Goal: Navigation & Orientation: Find specific page/section

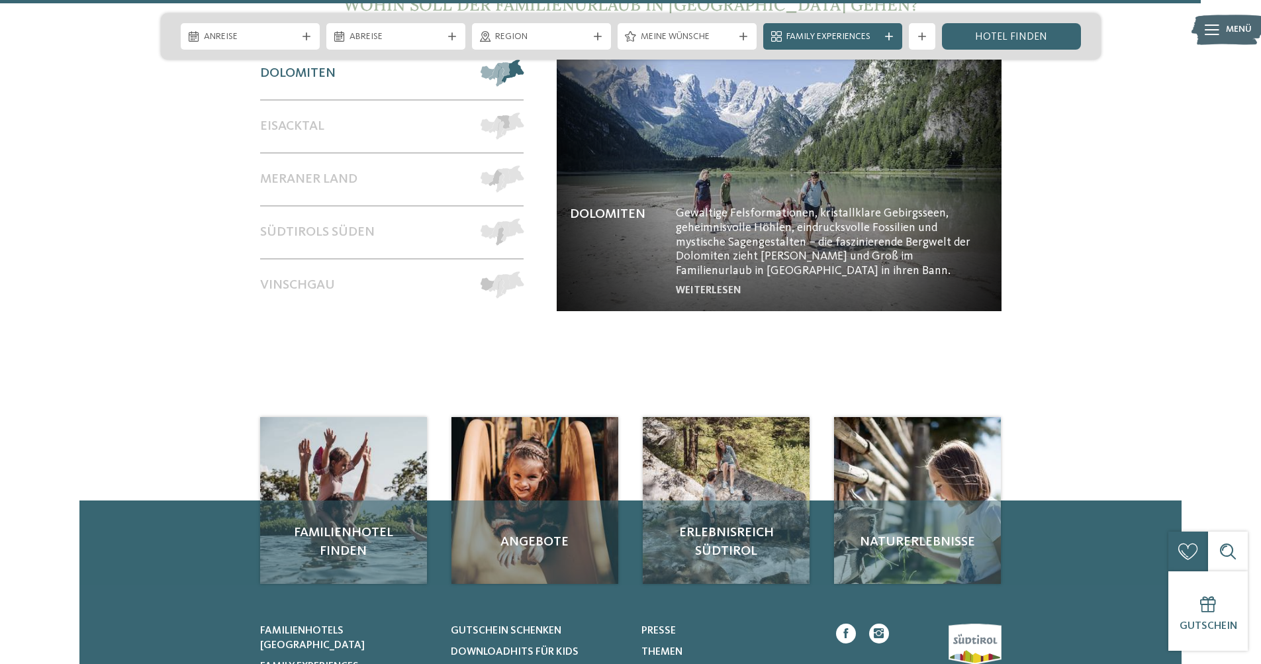
scroll to position [5912, 0]
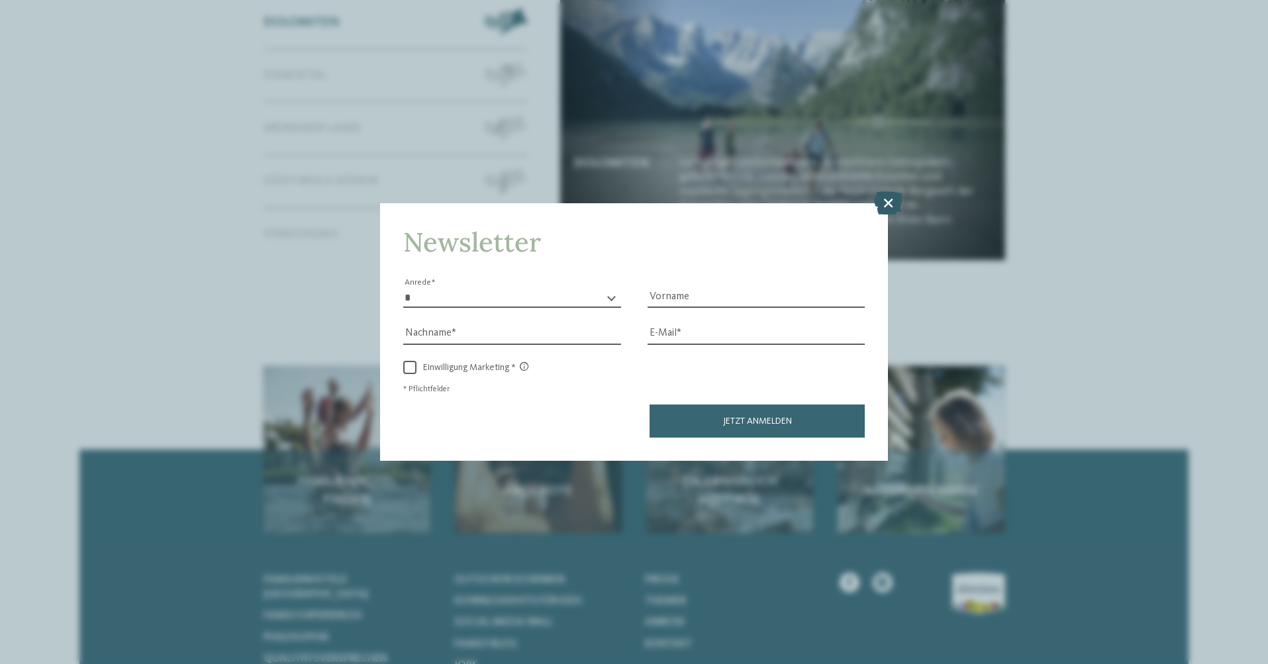
click at [889, 191] on icon at bounding box center [888, 202] width 28 height 23
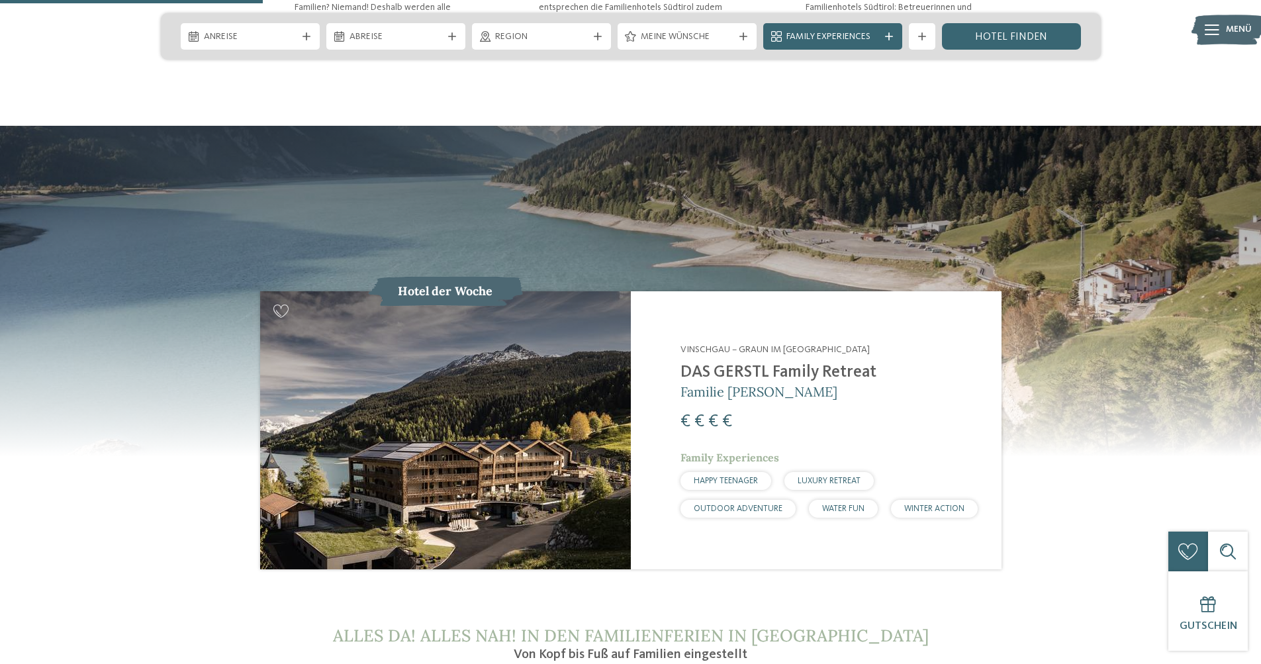
scroll to position [1346, 0]
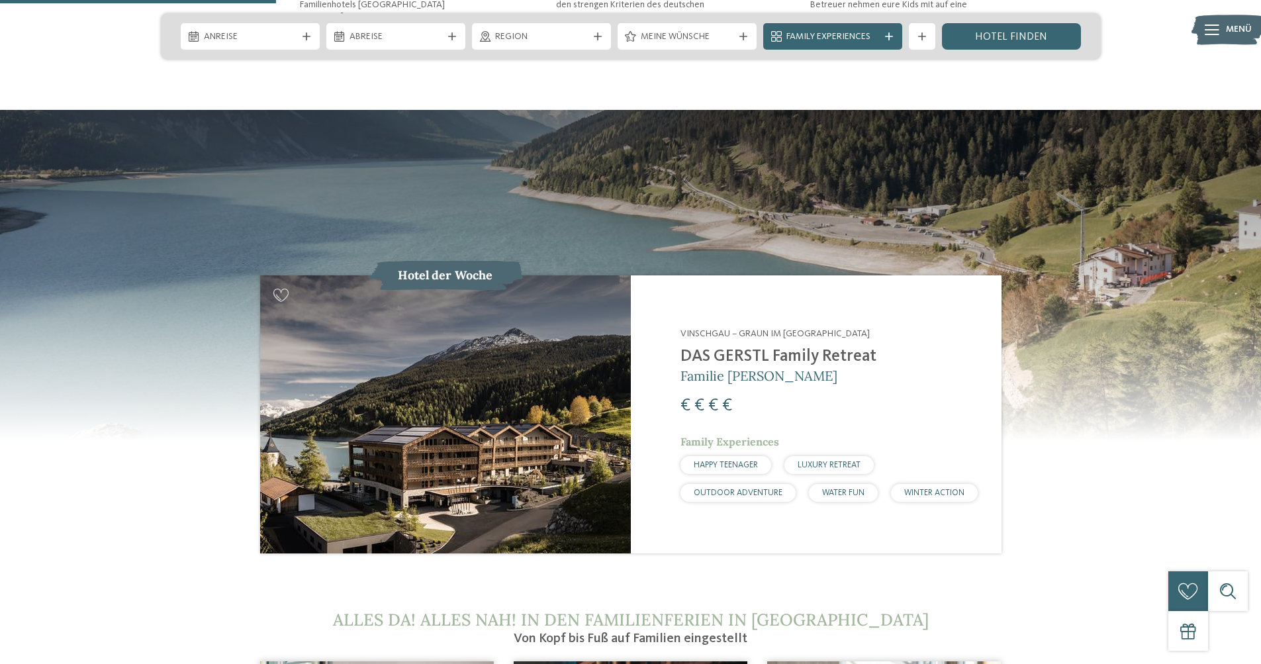
click at [467, 278] on img at bounding box center [445, 414] width 371 height 278
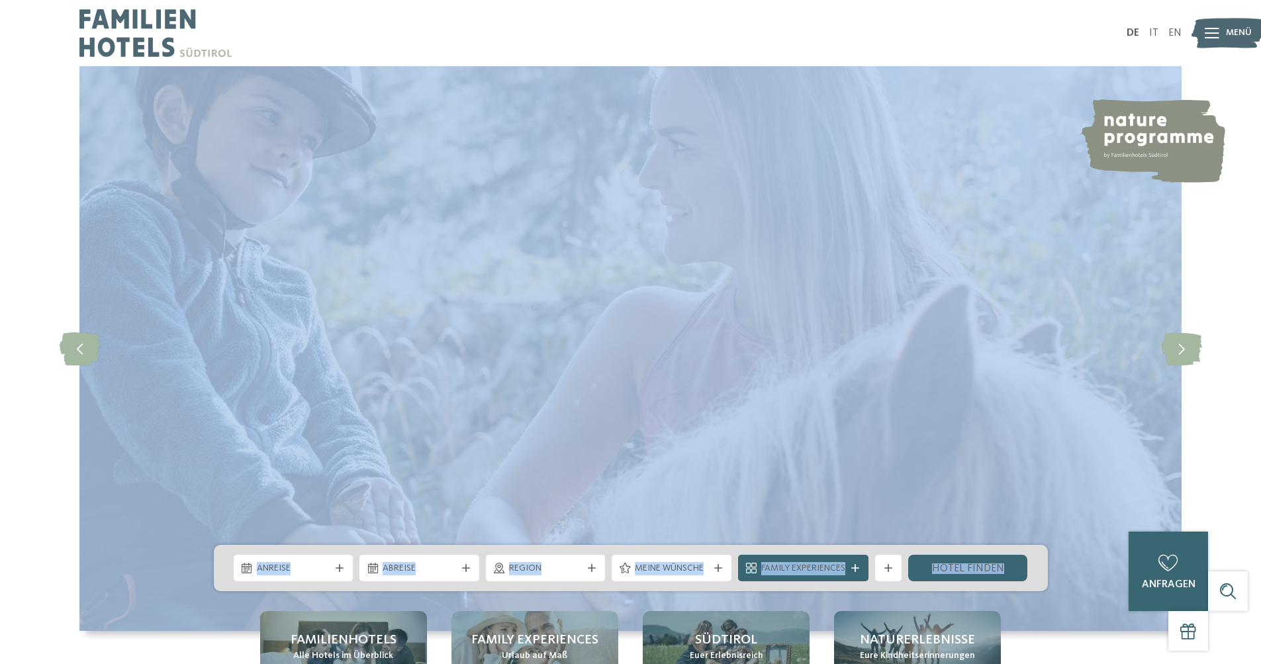
drag, startPoint x: 86, startPoint y: 345, endPoint x: 6, endPoint y: 381, distance: 88.0
click at [5, 382] on div "slide 1 of 5" at bounding box center [630, 348] width 1261 height 565
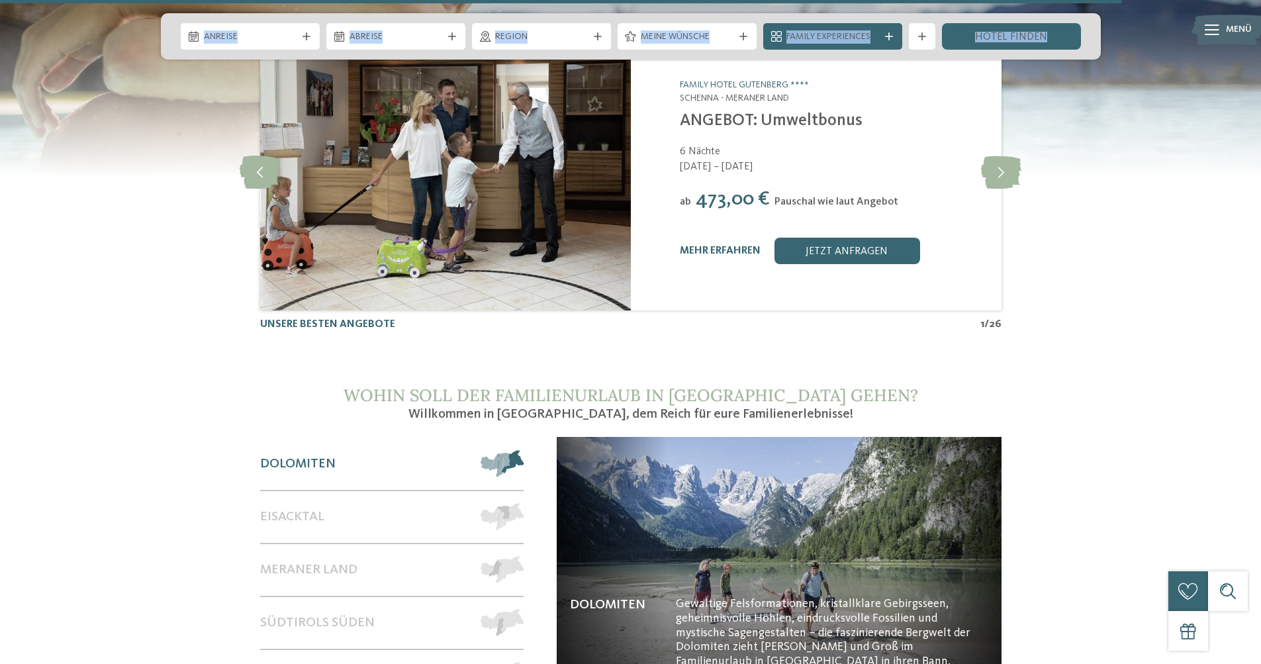
scroll to position [5472, 0]
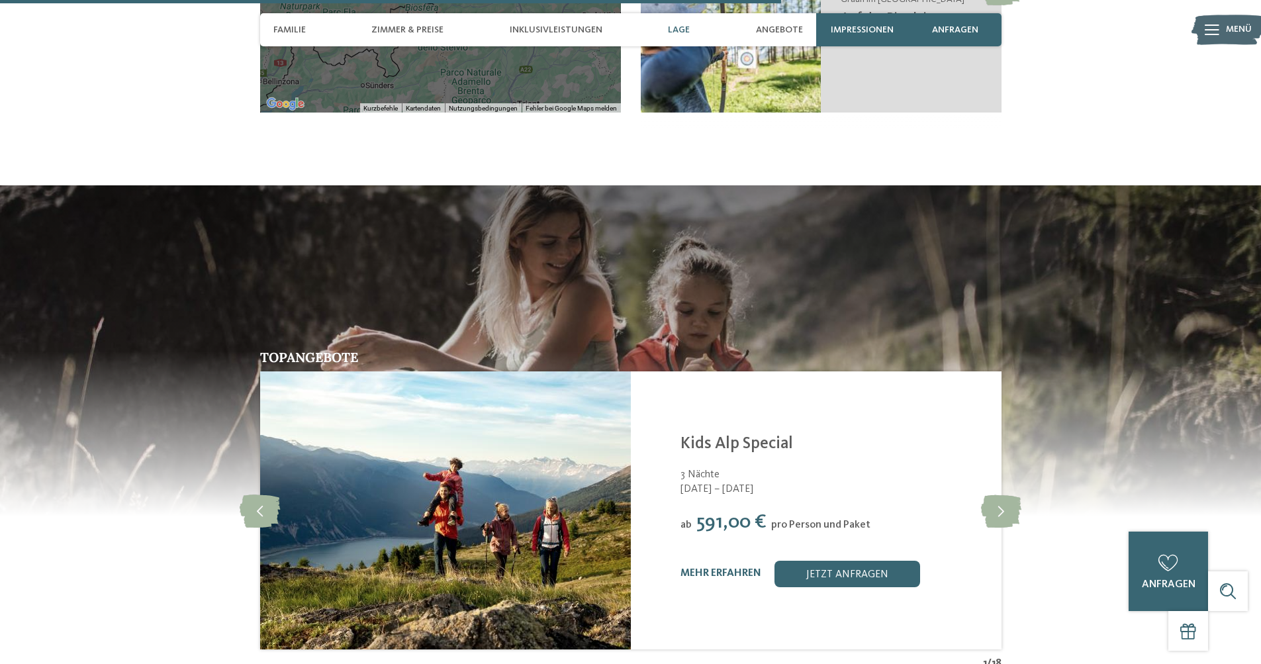
scroll to position [2666, 0]
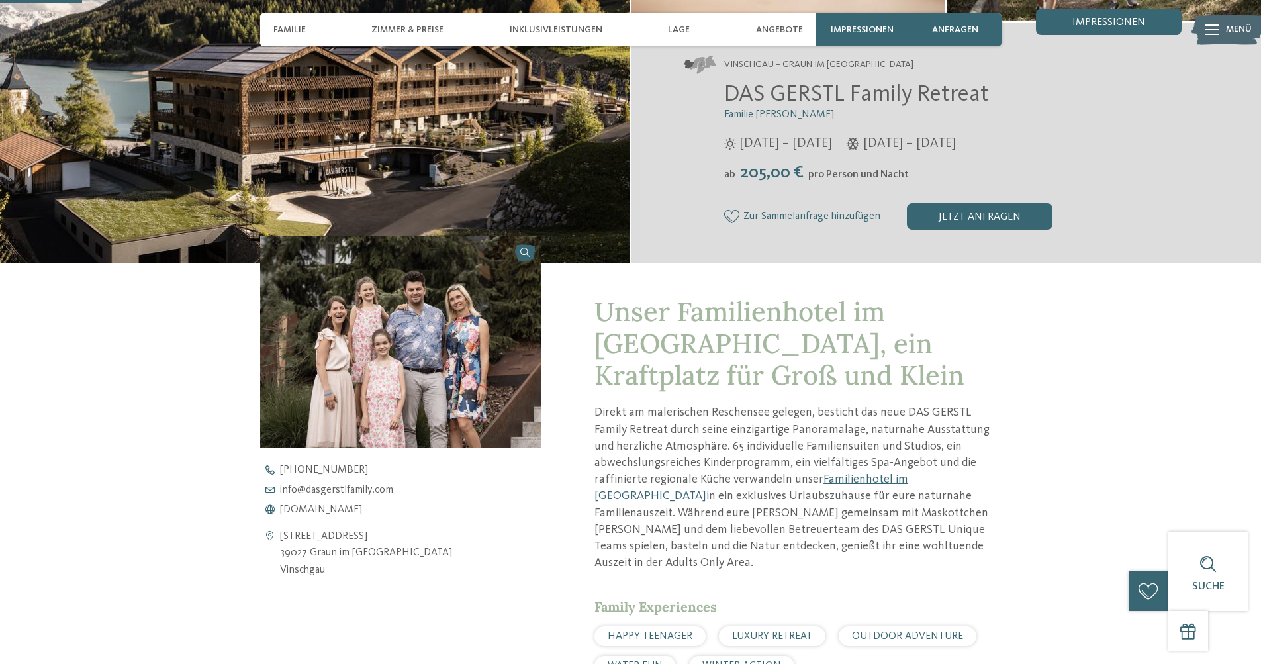
click at [436, 319] on img at bounding box center [401, 341] width 282 height 211
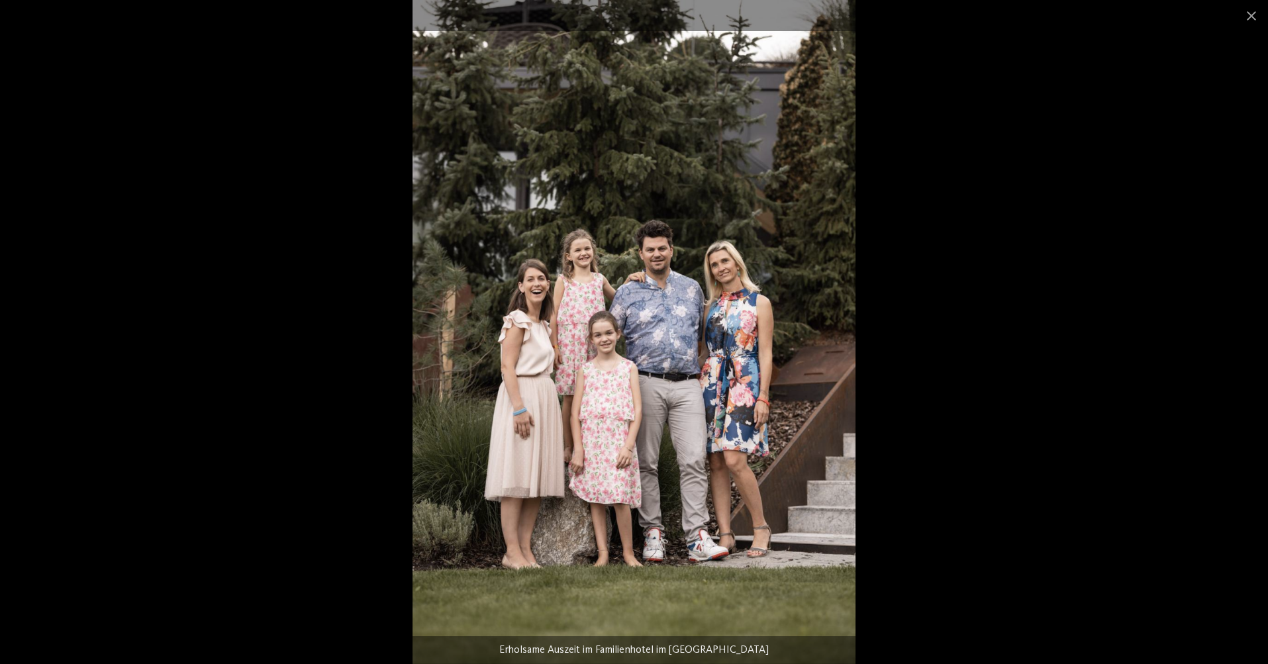
click at [679, 295] on img at bounding box center [633, 332] width 443 height 664
click at [814, 320] on img at bounding box center [633, 332] width 443 height 664
click at [1247, 17] on span at bounding box center [1251, 15] width 33 height 31
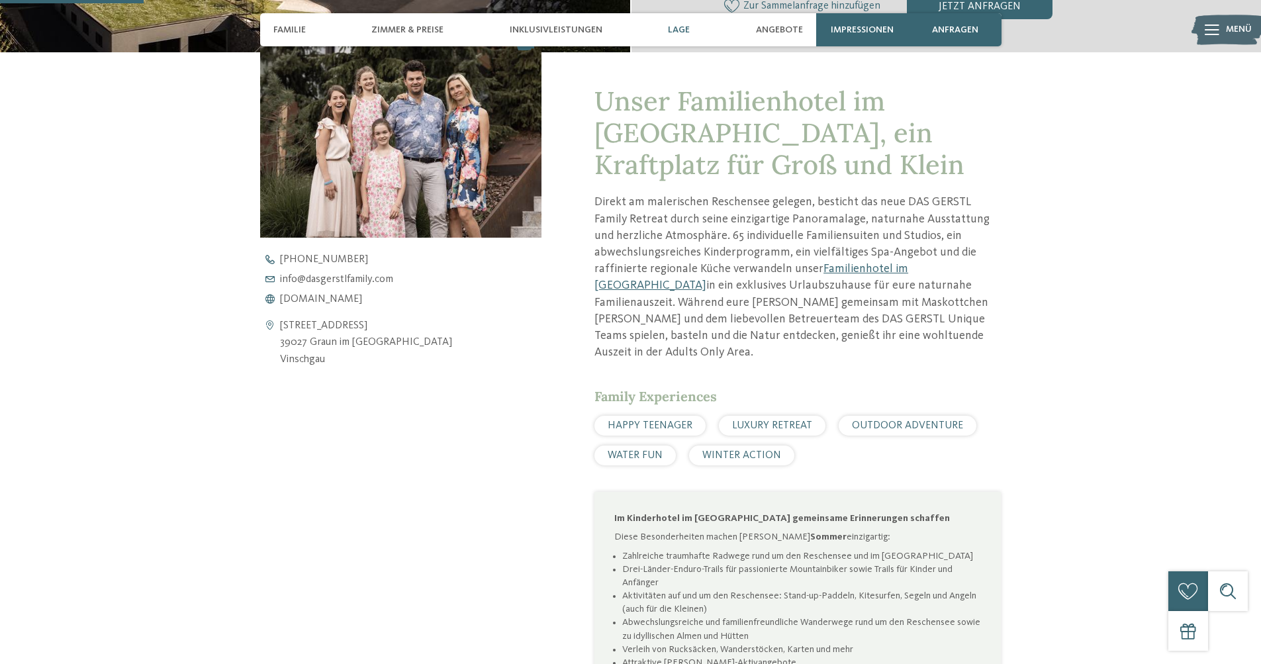
scroll to position [516, 0]
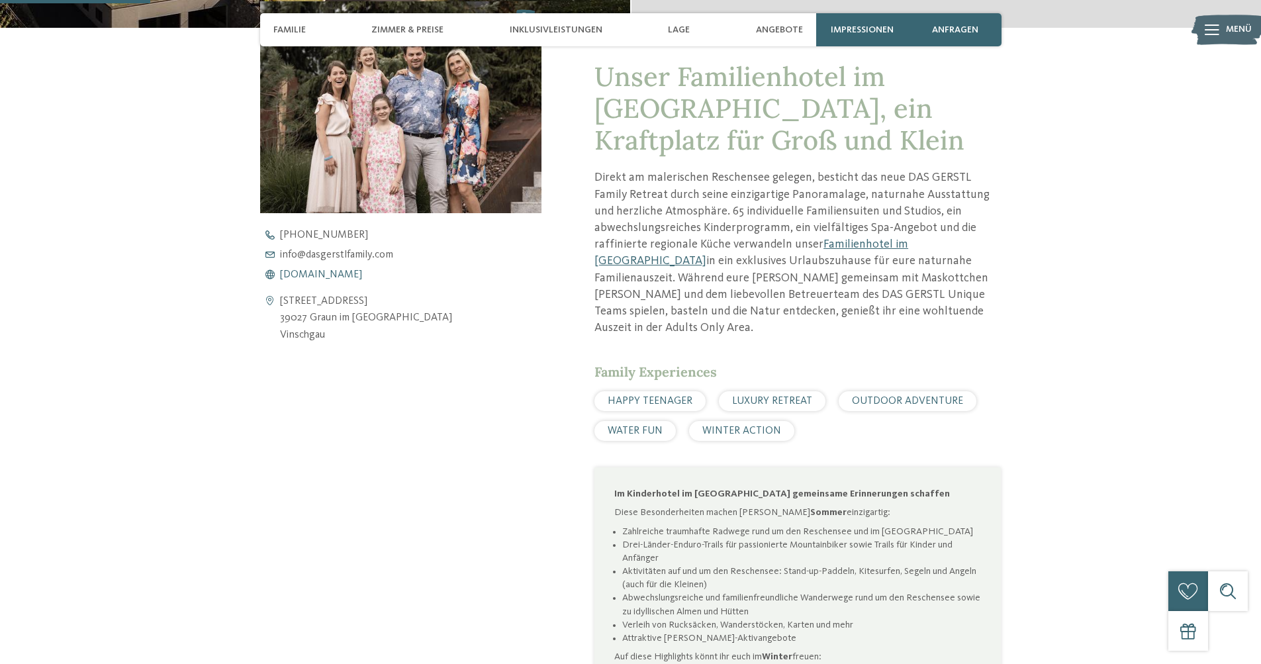
click at [338, 276] on span "[DOMAIN_NAME]" at bounding box center [321, 274] width 82 height 11
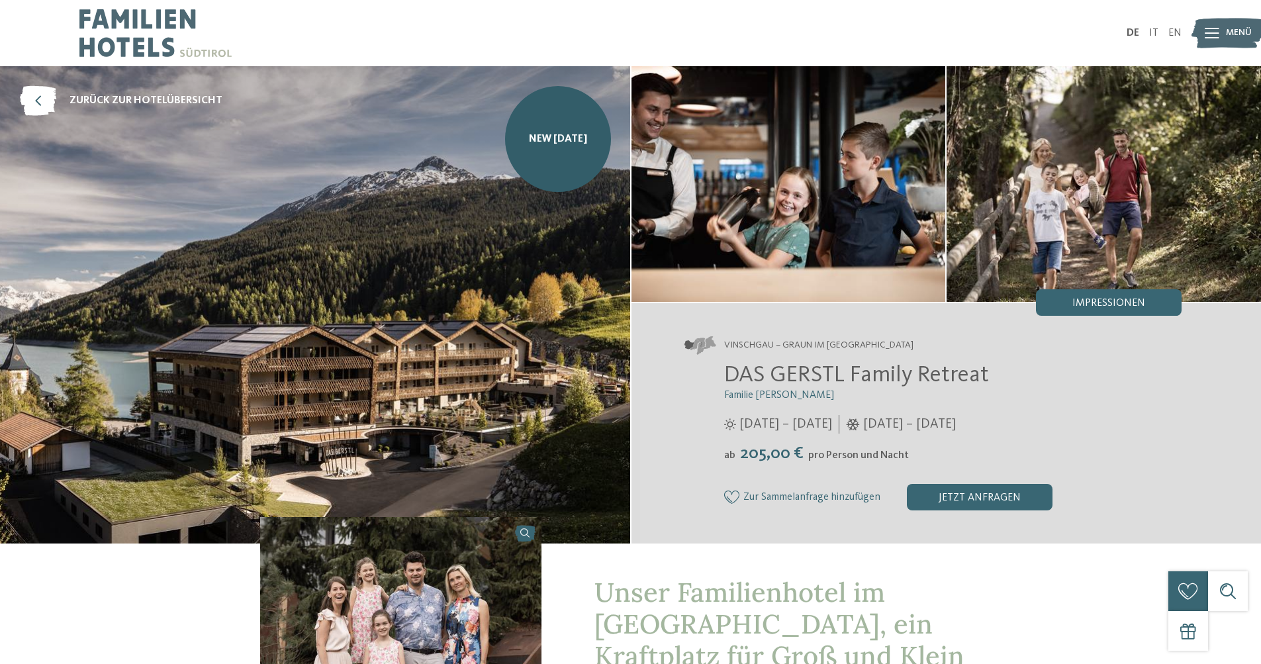
scroll to position [1, 0]
